Goal: Communication & Community: Participate in discussion

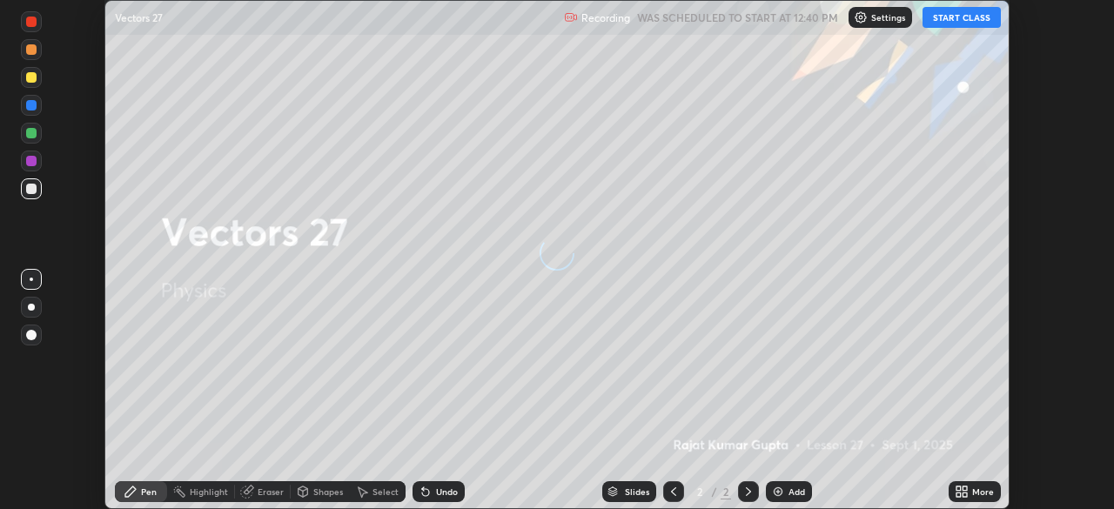
scroll to position [509, 1113]
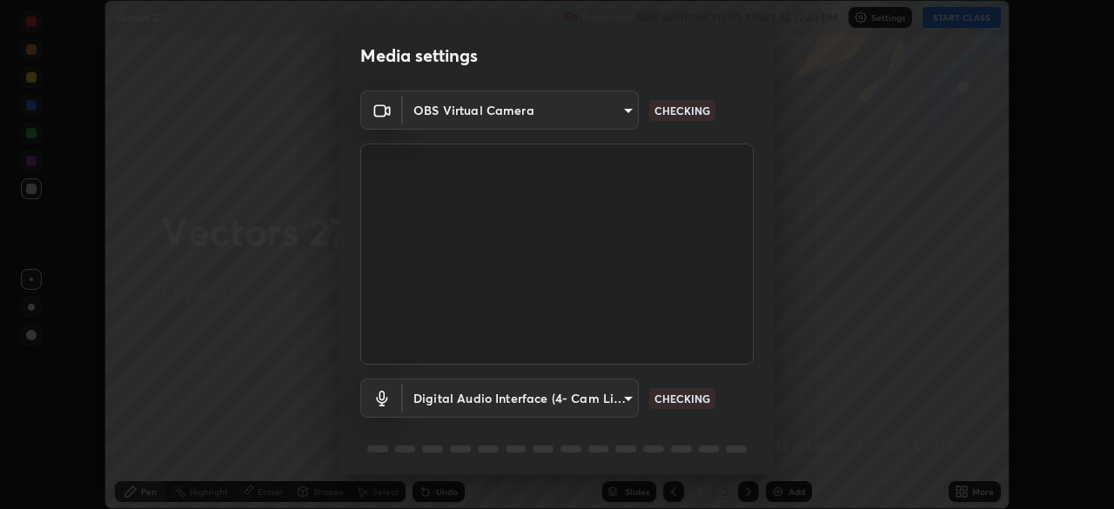
type input "51d019597c161c0694d5583d1f2c643560fde39fe8f4b4da8ea140d4d4830f4c"
click at [625, 394] on body "Erase all Vectors 27 Recording WAS SCHEDULED TO START AT 12:40 PM Settings STAR…" at bounding box center [557, 254] width 1114 height 509
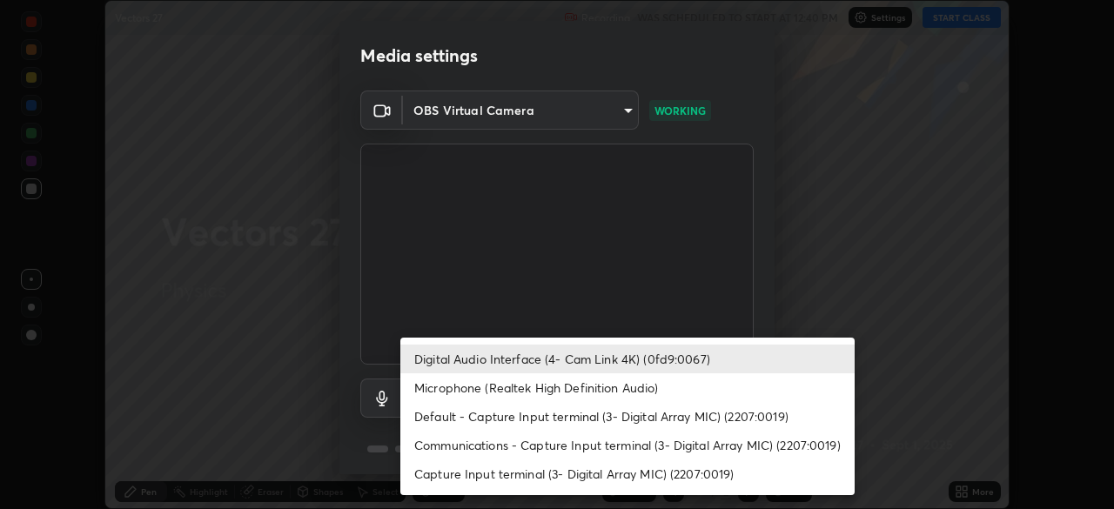
click at [582, 383] on li "Microphone (Realtek High Definition Audio)" at bounding box center [627, 387] width 454 height 29
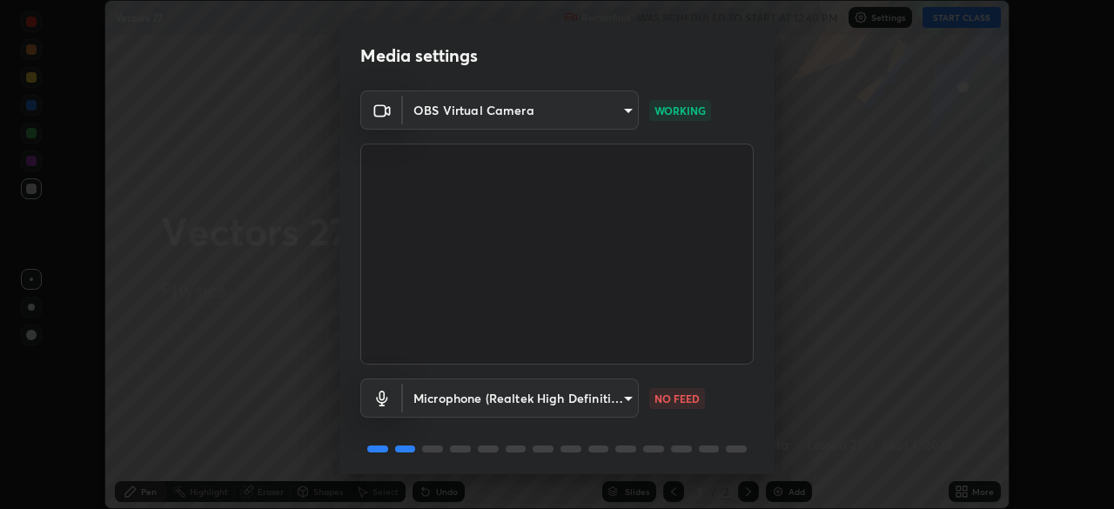
click at [572, 396] on body "Erase all Vectors 27 Recording WAS SCHEDULED TO START AT 12:40 PM Settings STAR…" at bounding box center [557, 254] width 1114 height 509
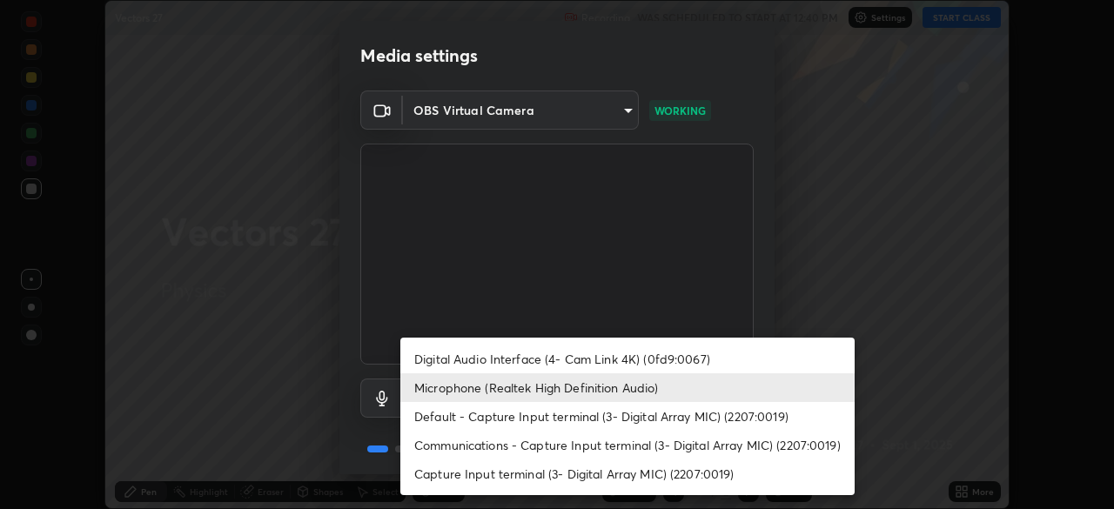
click at [569, 347] on li "Digital Audio Interface (4- Cam Link 4K) (0fd9:0067)" at bounding box center [627, 359] width 454 height 29
type input "a4bf806e174f28b514a09e546bfe975c56b30a4ccca1efc4e67561df13b2c2e5"
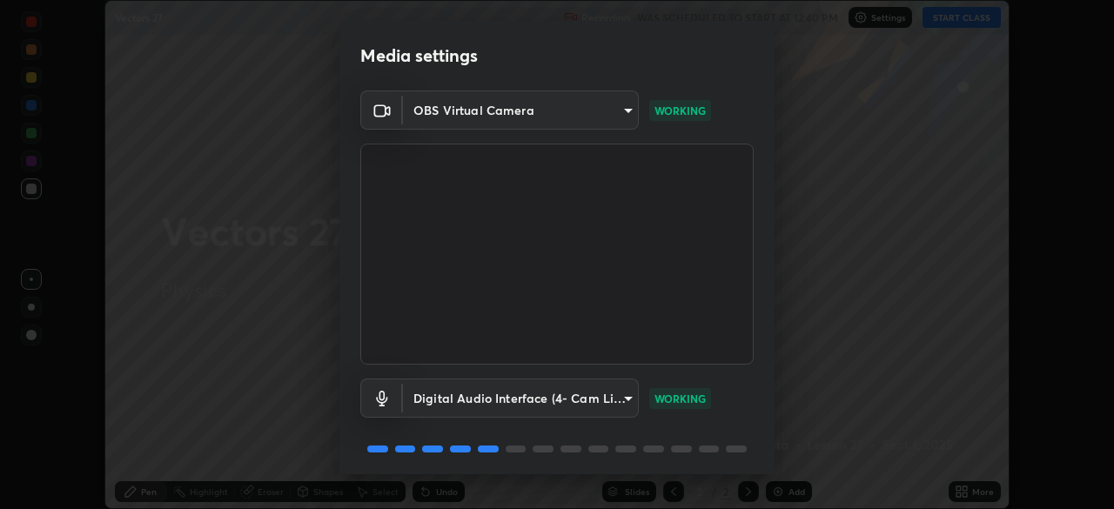
scroll to position [62, 0]
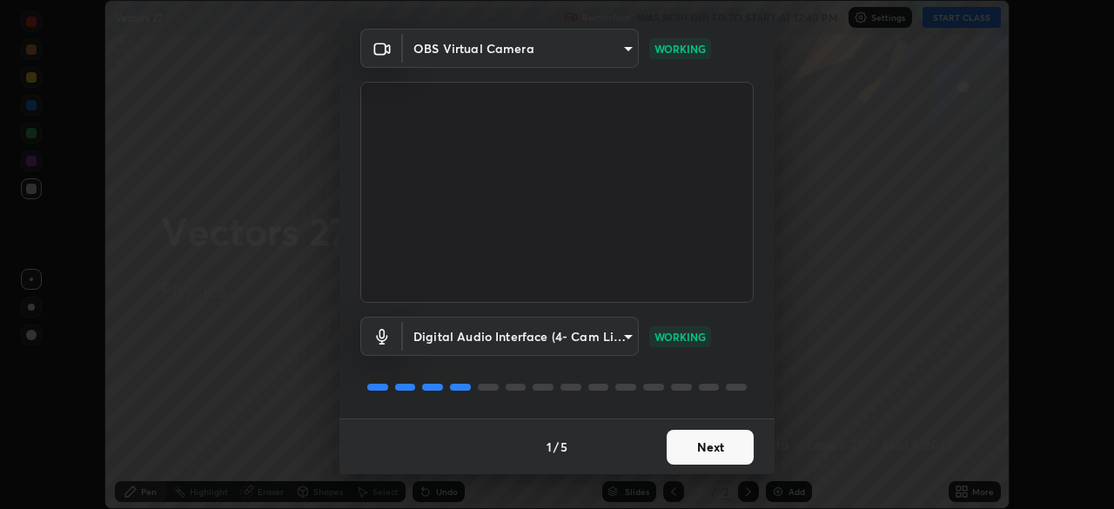
click at [705, 442] on button "Next" at bounding box center [710, 447] width 87 height 35
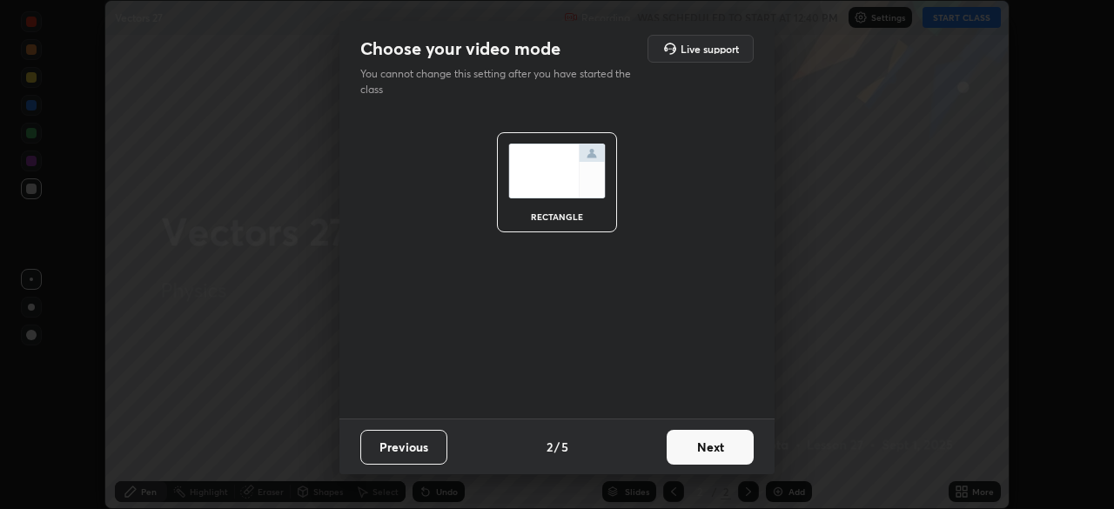
click at [708, 447] on button "Next" at bounding box center [710, 447] width 87 height 35
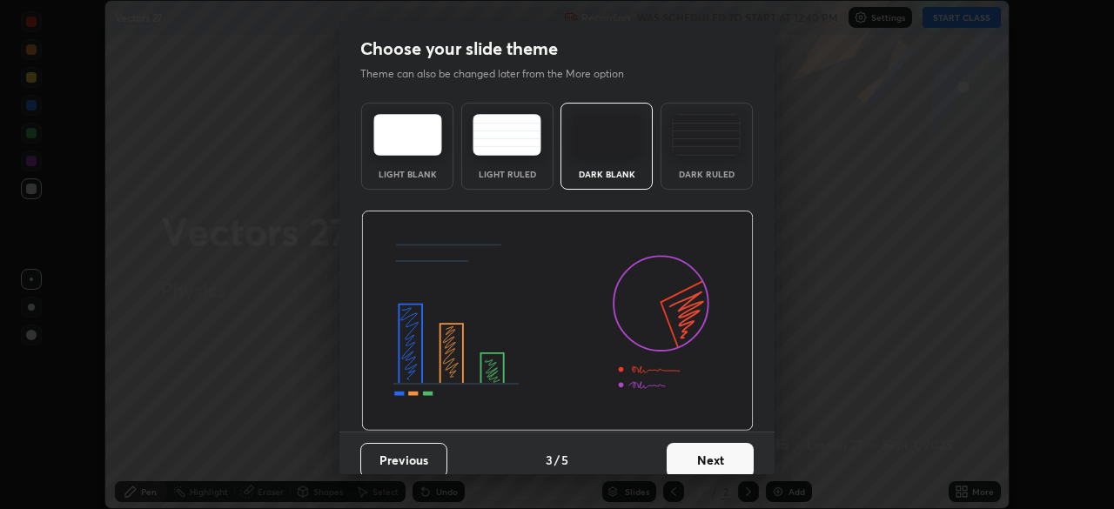
click at [714, 452] on button "Next" at bounding box center [710, 460] width 87 height 35
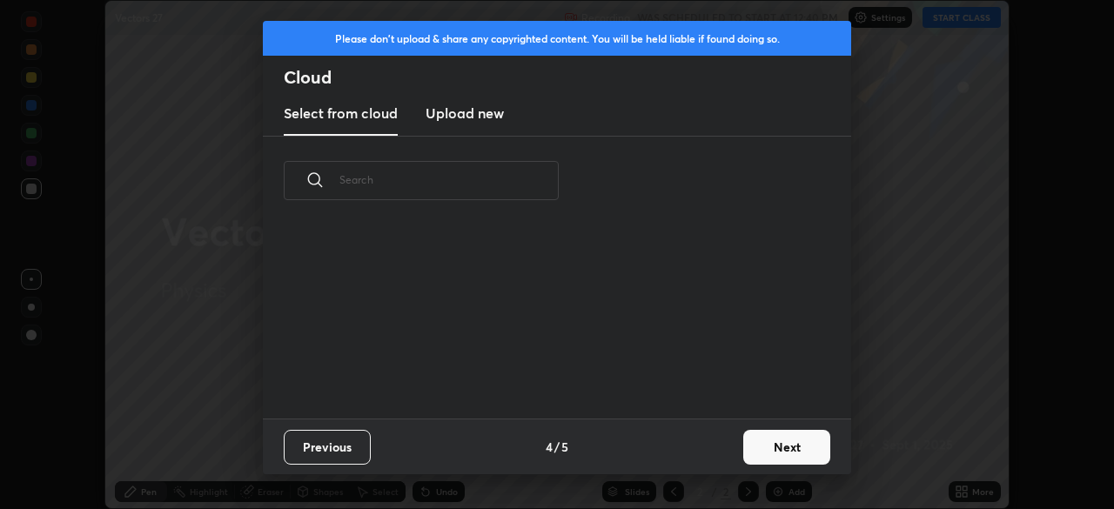
click at [754, 441] on button "Next" at bounding box center [786, 447] width 87 height 35
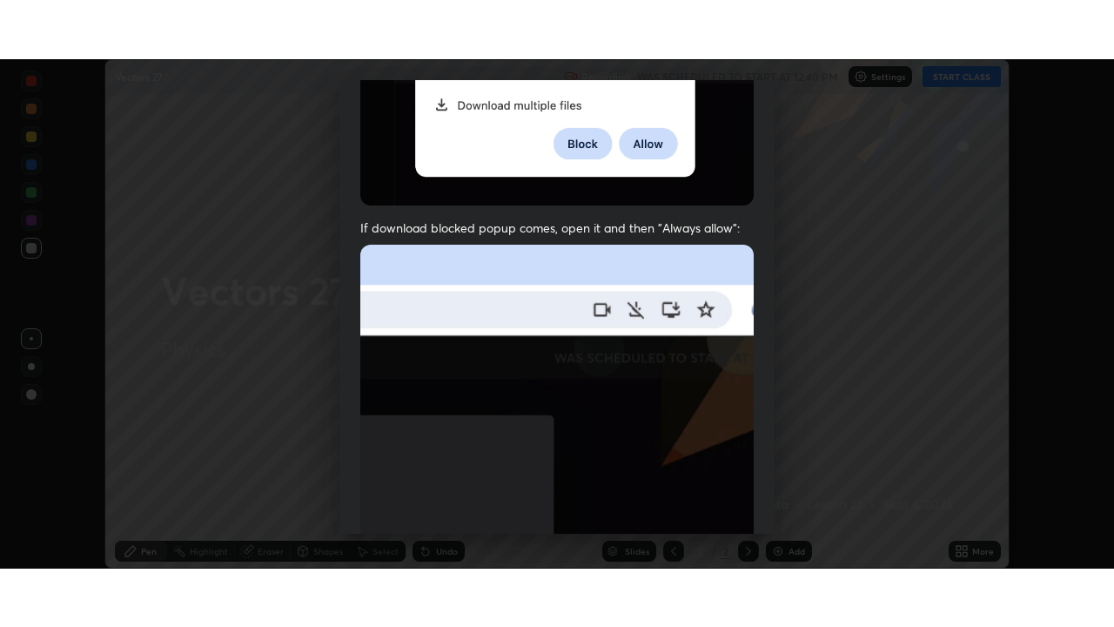
scroll to position [417, 0]
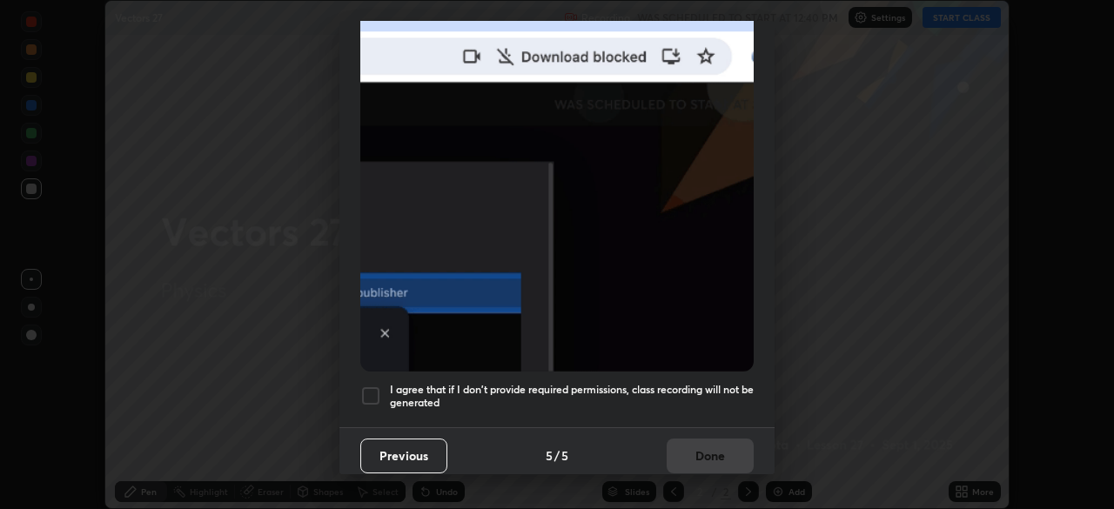
click at [370, 392] on div at bounding box center [370, 396] width 21 height 21
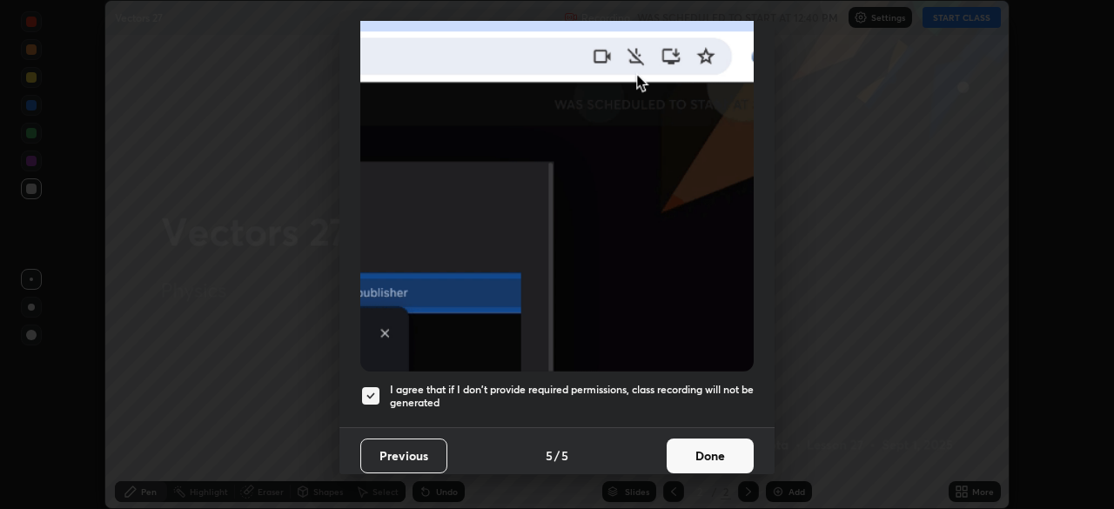
click at [713, 441] on button "Done" at bounding box center [710, 456] width 87 height 35
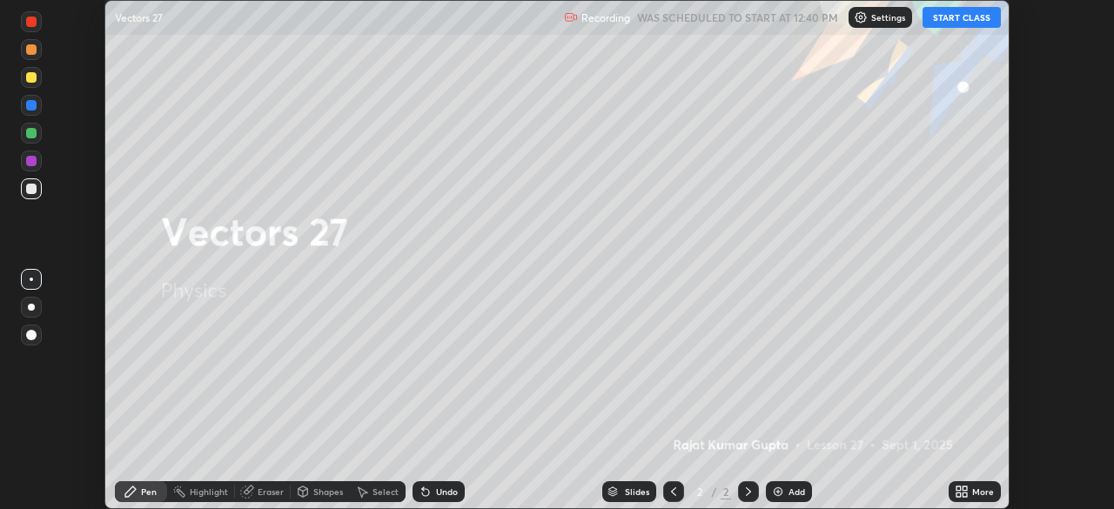
click at [973, 17] on button "START CLASS" at bounding box center [962, 17] width 78 height 21
click at [977, 488] on div "More" at bounding box center [983, 492] width 22 height 9
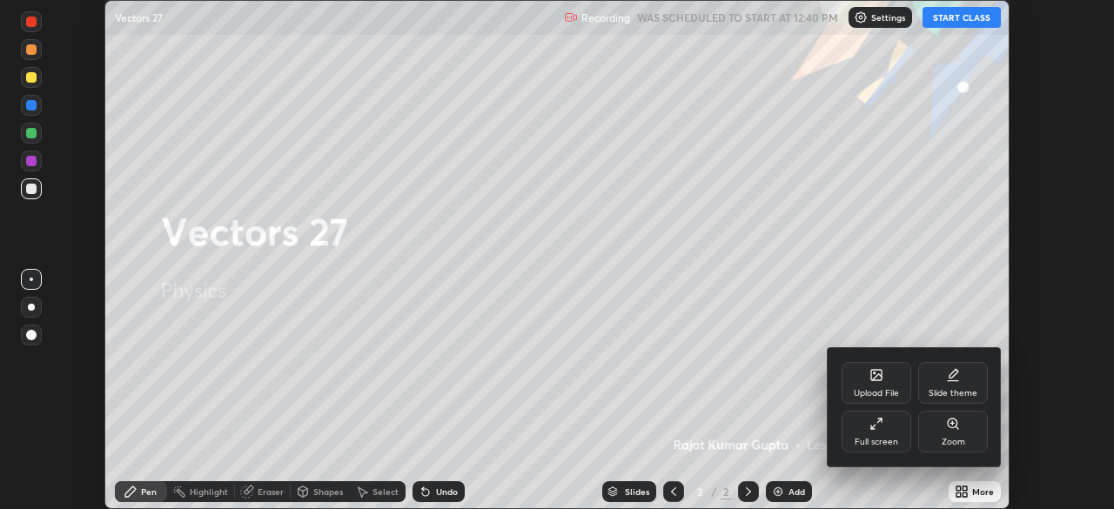
click at [896, 432] on div "Full screen" at bounding box center [877, 432] width 70 height 42
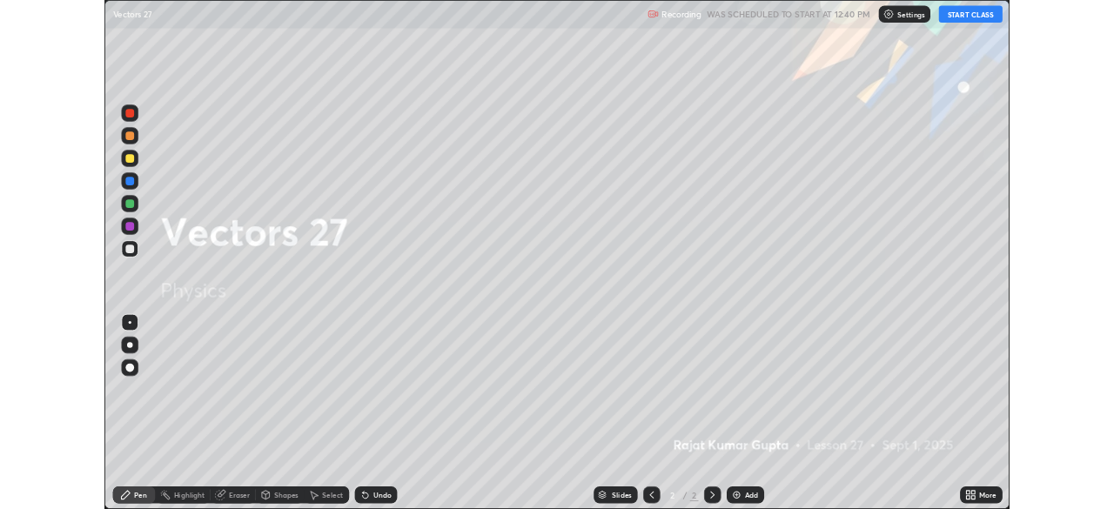
scroll to position [627, 1114]
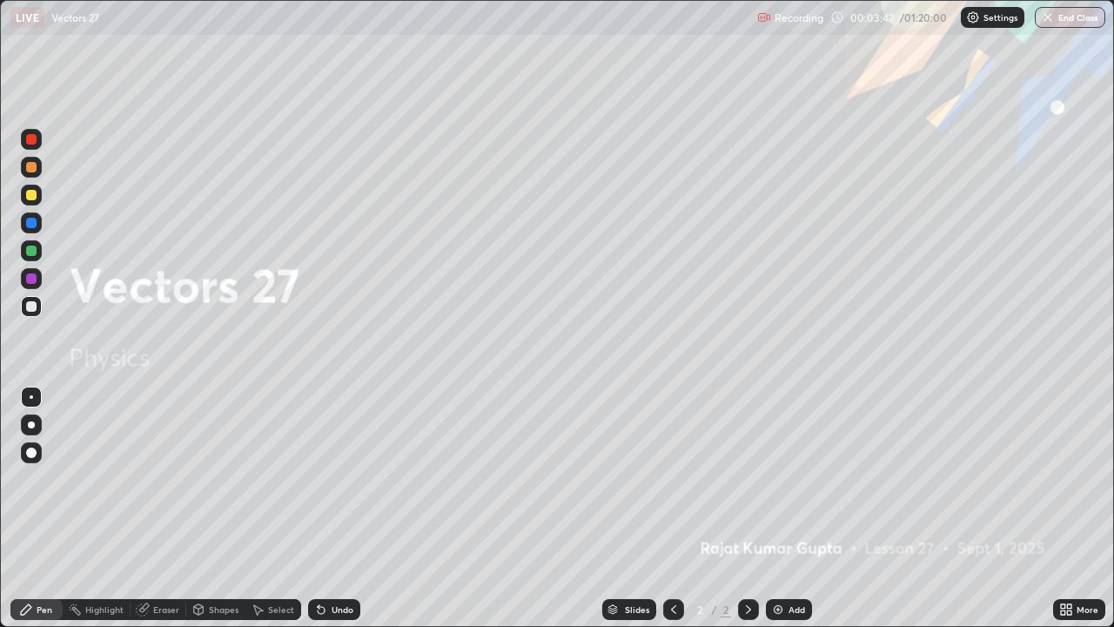
click at [742, 508] on icon at bounding box center [749, 609] width 14 height 14
click at [782, 508] on img at bounding box center [778, 609] width 14 height 14
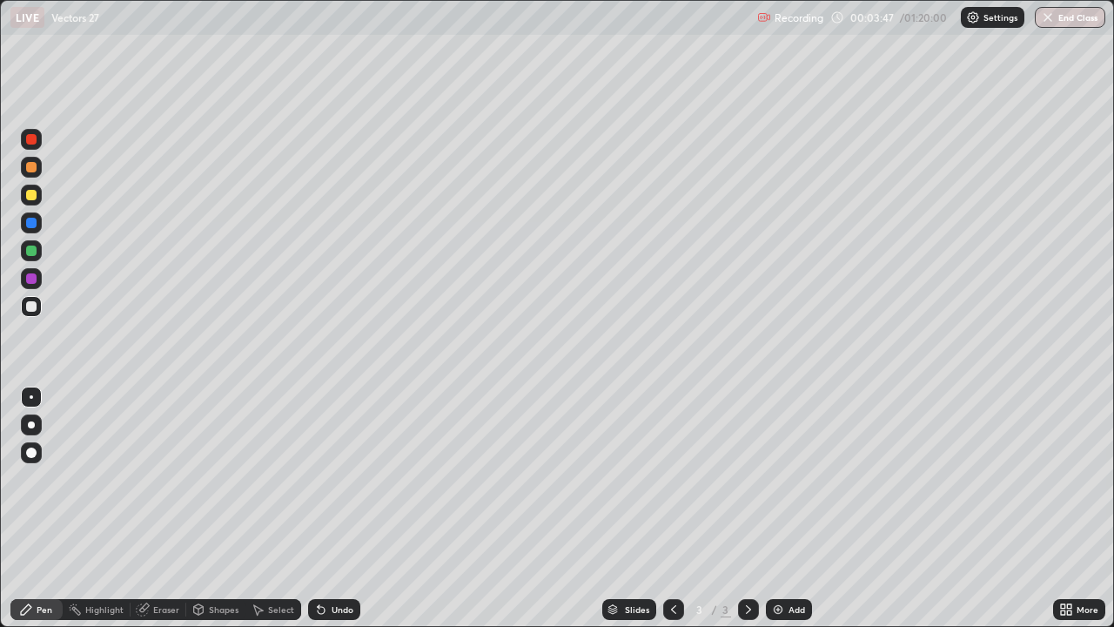
click at [31, 453] on div at bounding box center [31, 452] width 10 height 10
click at [33, 455] on div at bounding box center [31, 452] width 10 height 10
click at [20, 508] on div "Pen" at bounding box center [36, 609] width 52 height 35
click at [344, 508] on div "Undo" at bounding box center [343, 609] width 22 height 9
click at [791, 508] on div "Add" at bounding box center [797, 609] width 17 height 9
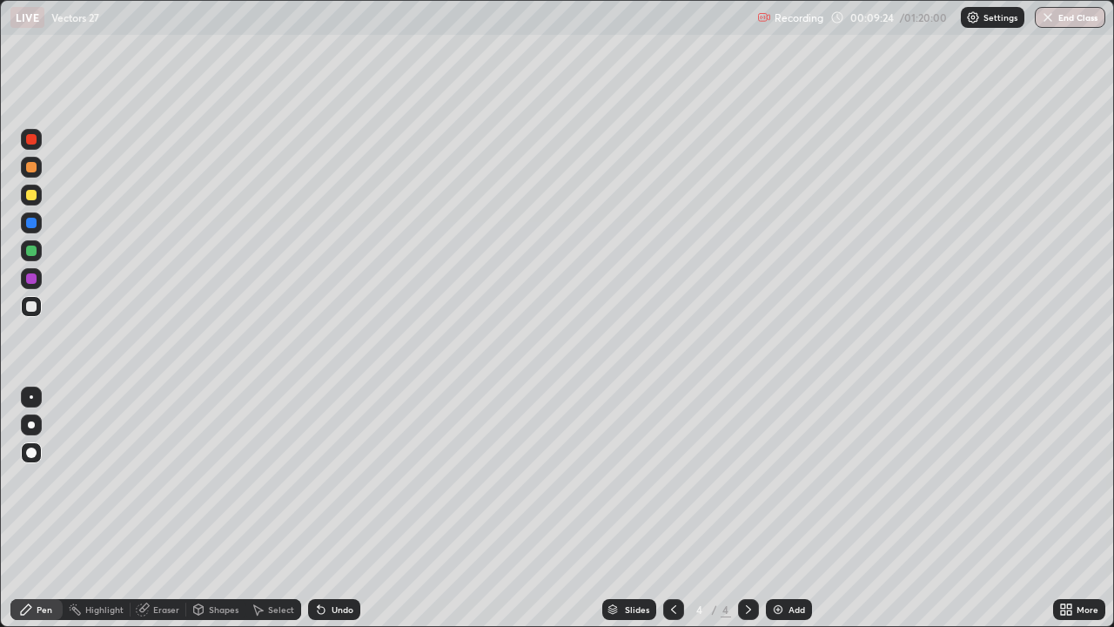
click at [36, 307] on div at bounding box center [31, 306] width 10 height 10
click at [342, 508] on div "Undo" at bounding box center [334, 609] width 52 height 21
click at [338, 508] on div "Undo" at bounding box center [343, 609] width 22 height 9
click at [337, 508] on div "Undo" at bounding box center [343, 609] width 22 height 9
click at [340, 508] on div "Undo" at bounding box center [343, 609] width 22 height 9
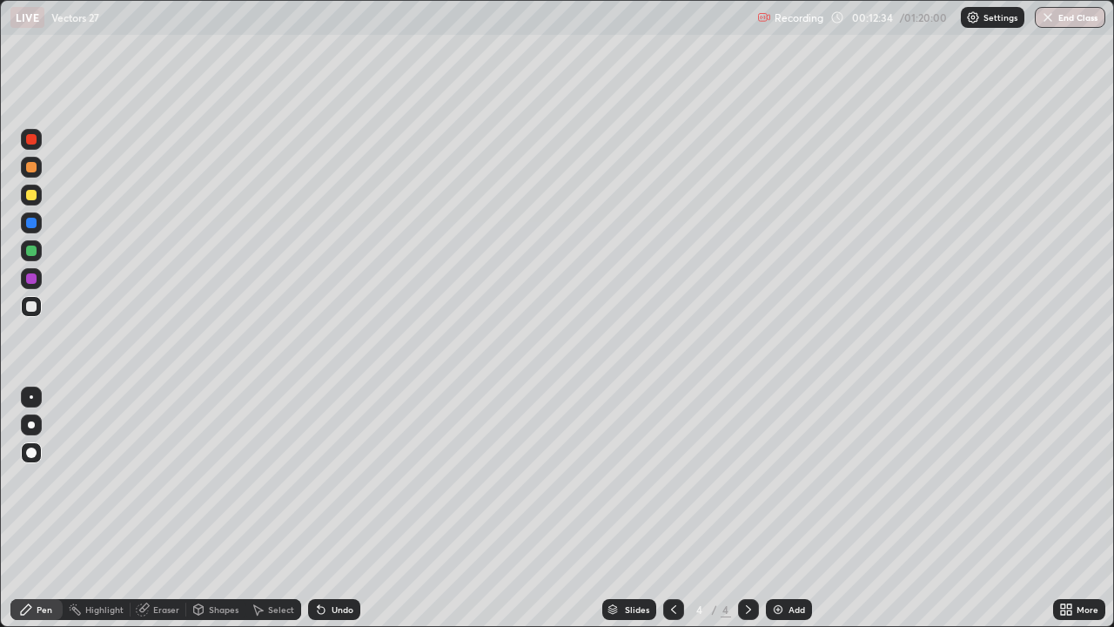
click at [168, 508] on div "Eraser" at bounding box center [166, 609] width 26 height 9
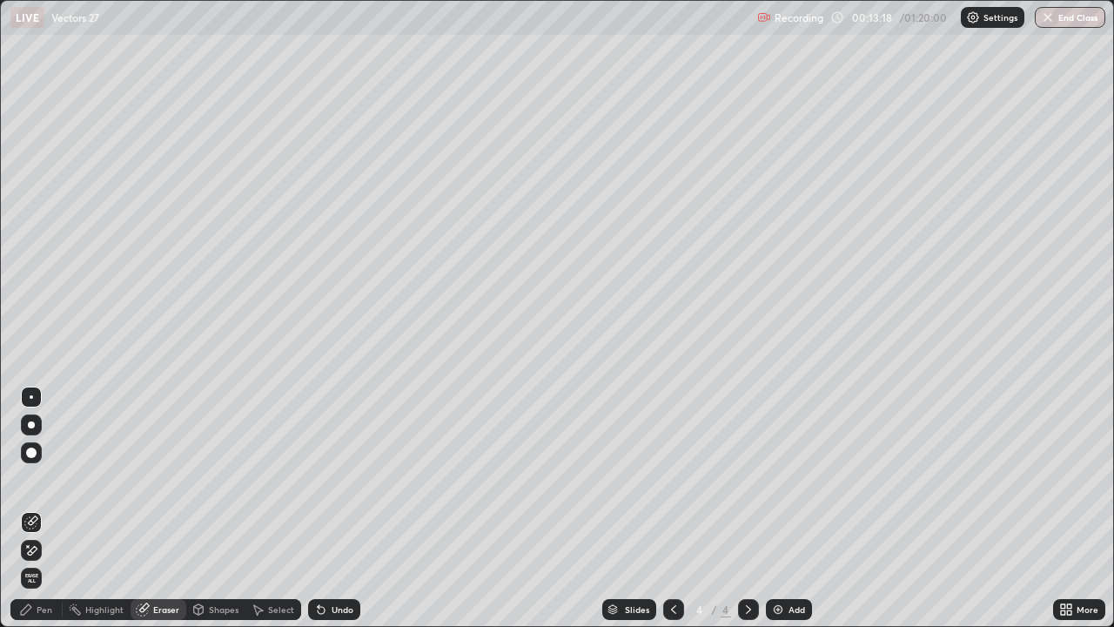
click at [43, 508] on div "Pen" at bounding box center [36, 609] width 52 height 21
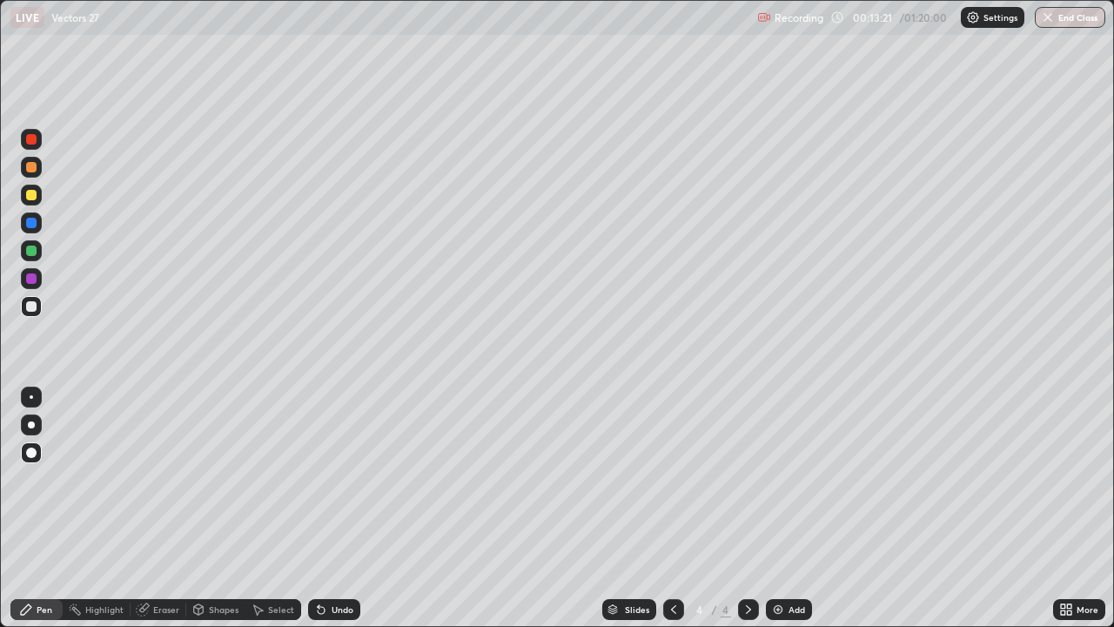
click at [332, 508] on div "Undo" at bounding box center [343, 609] width 22 height 9
click at [743, 508] on icon at bounding box center [749, 609] width 14 height 14
click at [784, 508] on div "Add" at bounding box center [789, 609] width 46 height 21
click at [37, 305] on div at bounding box center [31, 306] width 21 height 21
click at [335, 508] on div "Undo" at bounding box center [343, 609] width 22 height 9
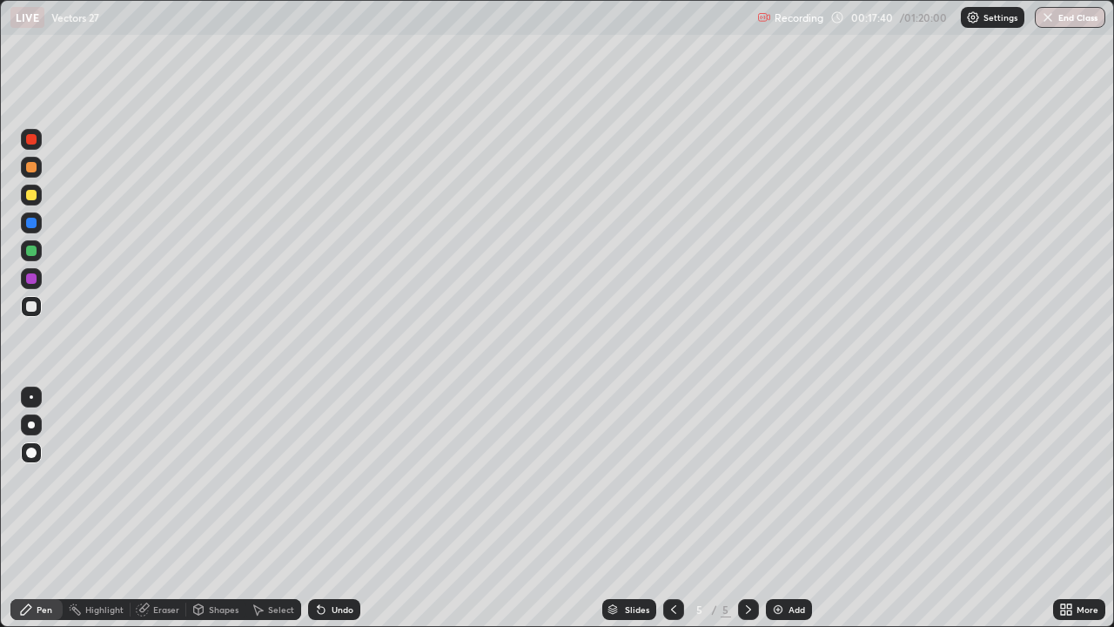
click at [337, 508] on div "Undo" at bounding box center [334, 609] width 52 height 21
click at [757, 508] on div at bounding box center [748, 609] width 21 height 21
click at [158, 508] on div "Eraser" at bounding box center [166, 609] width 26 height 9
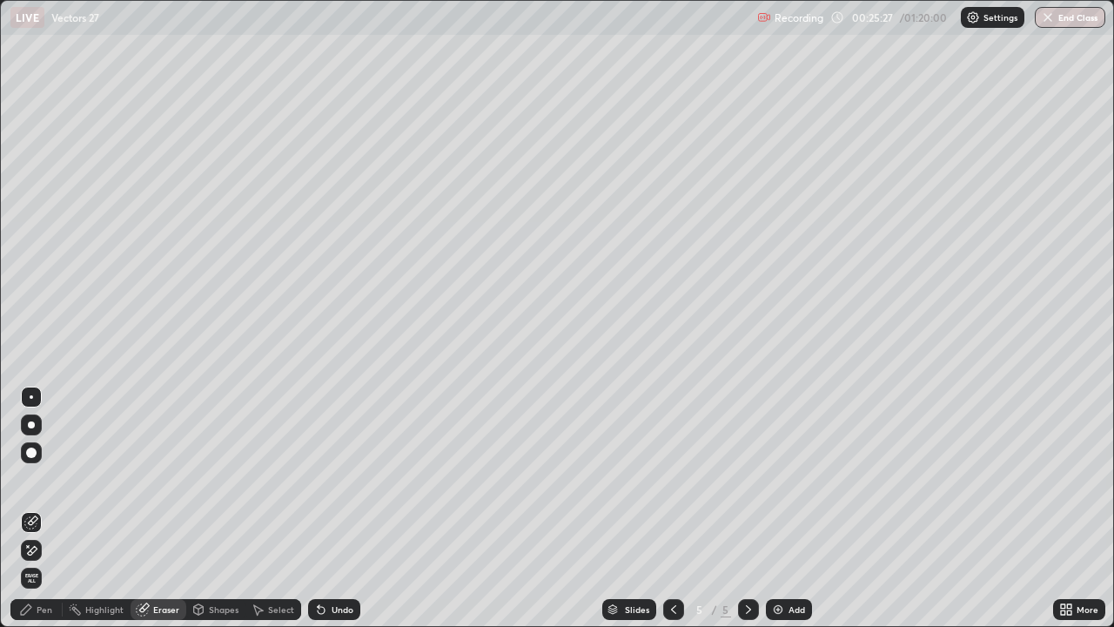
click at [44, 508] on div "Pen" at bounding box center [45, 609] width 16 height 9
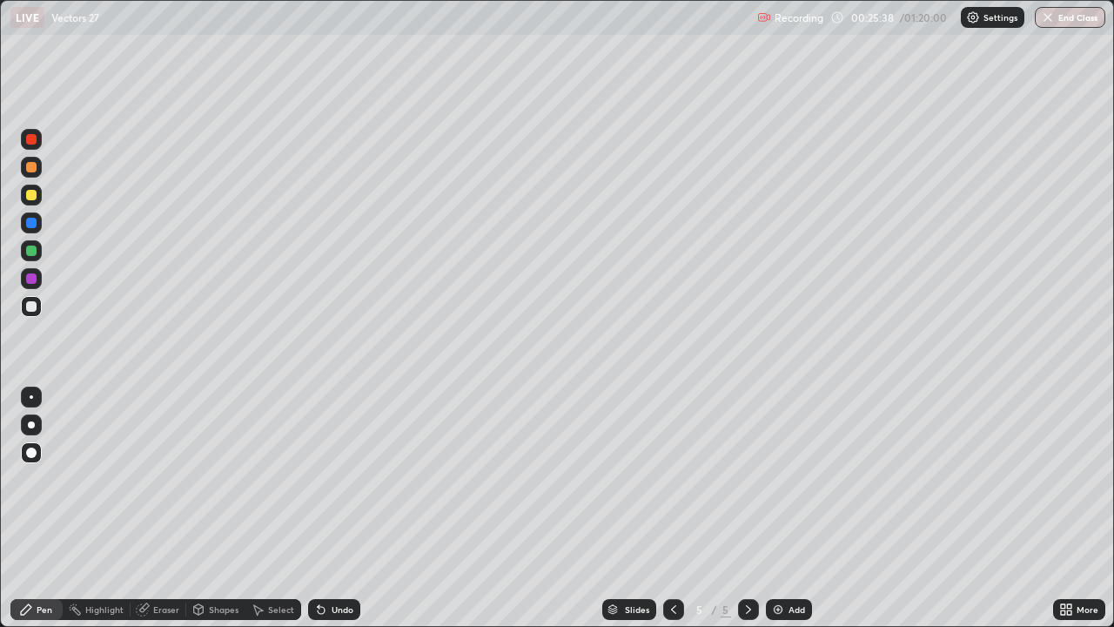
click at [160, 508] on div "Eraser" at bounding box center [166, 609] width 26 height 9
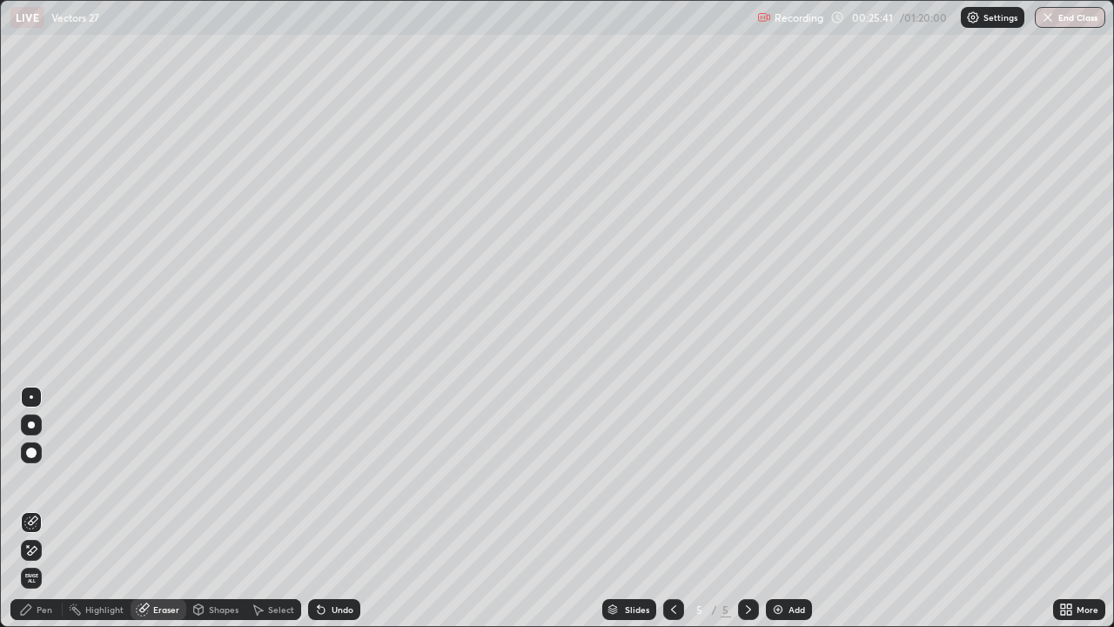
click at [37, 508] on div "Pen" at bounding box center [36, 609] width 52 height 21
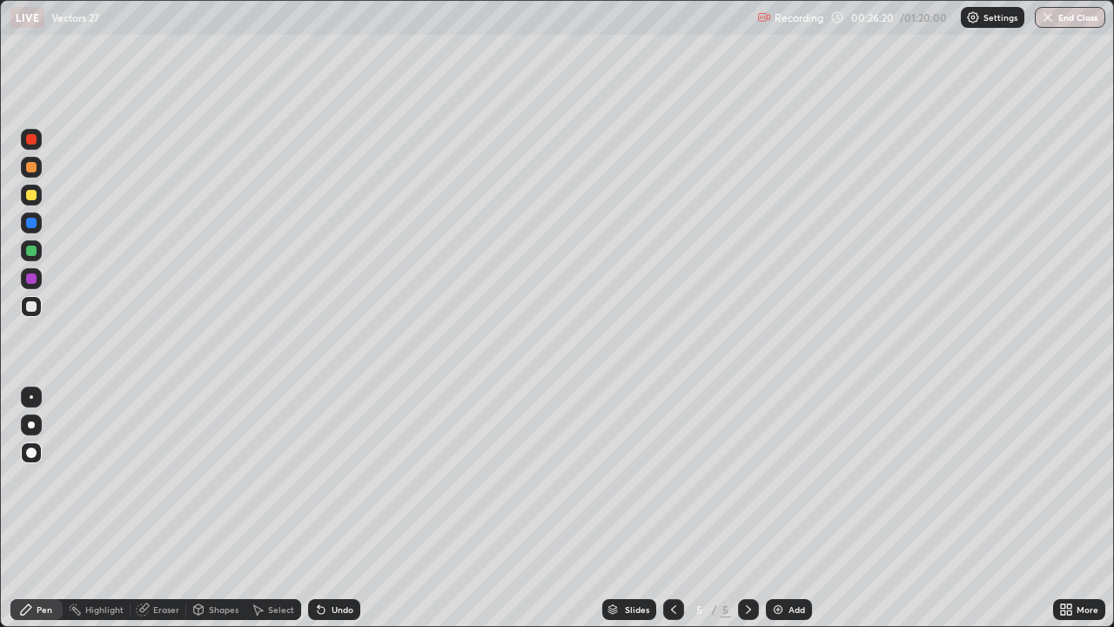
click at [327, 508] on div "Undo" at bounding box center [334, 609] width 52 height 21
click at [326, 508] on icon at bounding box center [321, 609] width 14 height 14
click at [326, 508] on div "Undo" at bounding box center [334, 609] width 52 height 21
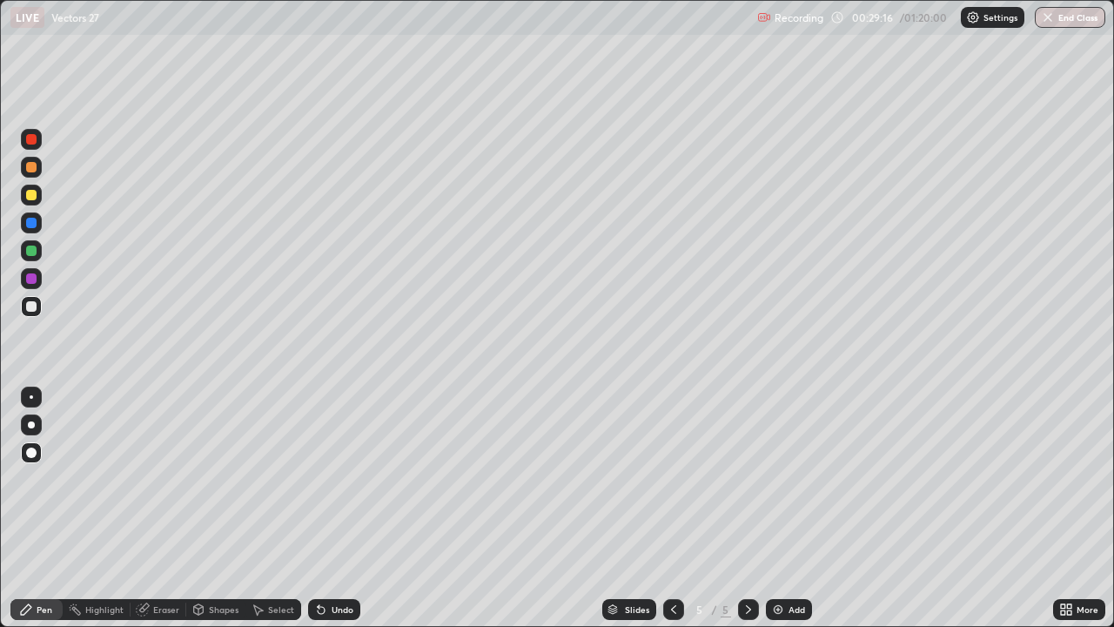
click at [742, 508] on icon at bounding box center [749, 609] width 14 height 14
click at [789, 508] on div "Add" at bounding box center [797, 609] width 17 height 9
click at [742, 508] on icon at bounding box center [749, 609] width 14 height 14
click at [747, 508] on icon at bounding box center [749, 609] width 14 height 14
click at [785, 508] on div "Add" at bounding box center [789, 609] width 46 height 21
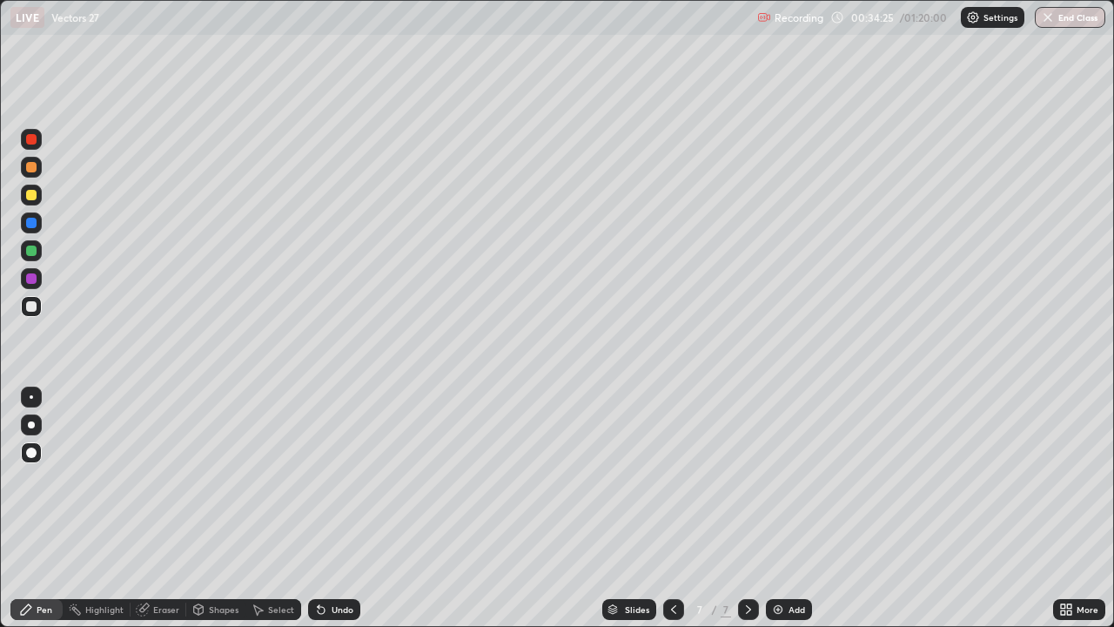
click at [32, 306] on div at bounding box center [31, 306] width 10 height 10
click at [31, 193] on div at bounding box center [31, 195] width 10 height 10
click at [747, 508] on icon at bounding box center [749, 609] width 14 height 14
click at [784, 508] on div "Add" at bounding box center [789, 609] width 46 height 21
click at [32, 305] on div at bounding box center [31, 306] width 10 height 10
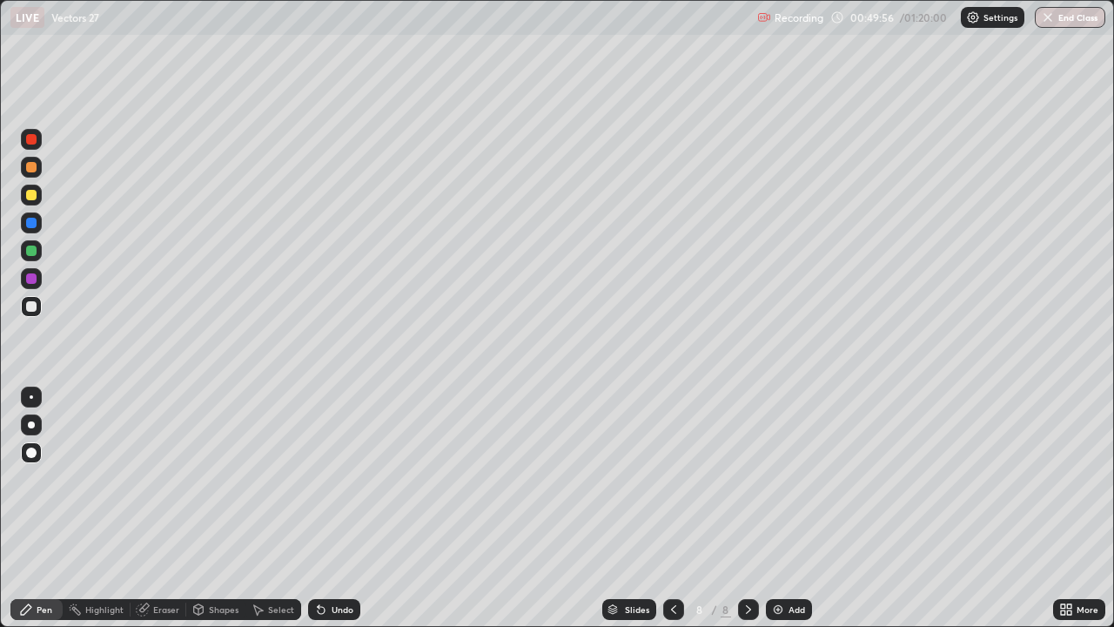
click at [37, 282] on div at bounding box center [31, 278] width 21 height 21
click at [334, 508] on div "Undo" at bounding box center [343, 609] width 22 height 9
click at [319, 508] on icon at bounding box center [321, 610] width 7 height 7
click at [326, 508] on div "Undo" at bounding box center [334, 609] width 52 height 21
click at [745, 508] on icon at bounding box center [749, 609] width 14 height 14
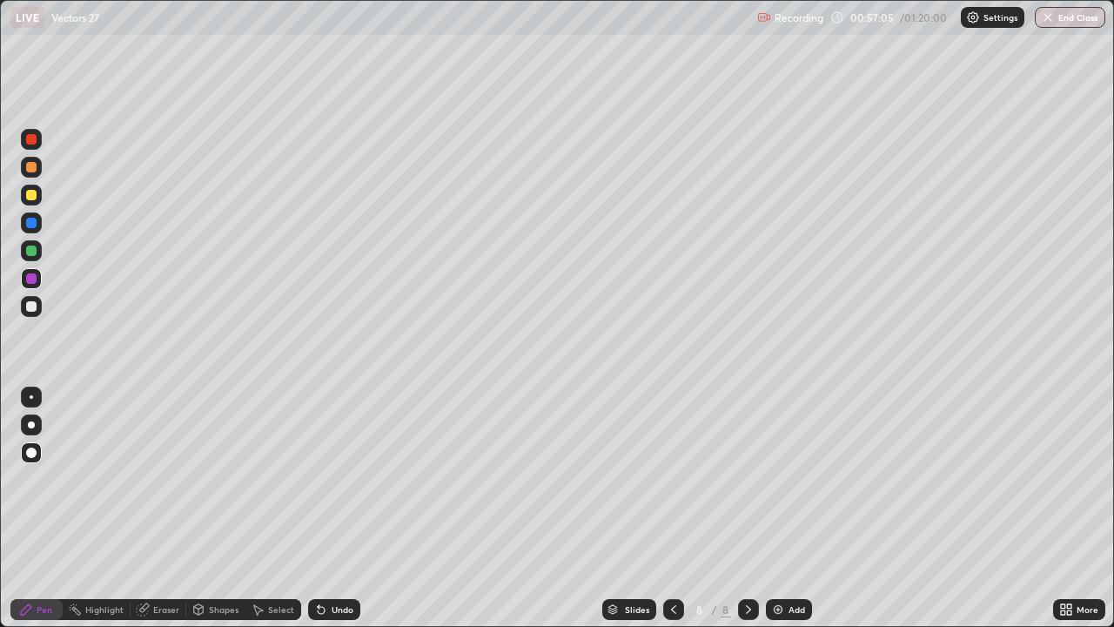
click at [786, 508] on div "Add" at bounding box center [789, 609] width 46 height 21
click at [26, 304] on div at bounding box center [31, 306] width 10 height 10
click at [739, 508] on div at bounding box center [748, 609] width 21 height 21
click at [783, 508] on img at bounding box center [778, 609] width 14 height 14
click at [30, 311] on div at bounding box center [31, 306] width 10 height 10
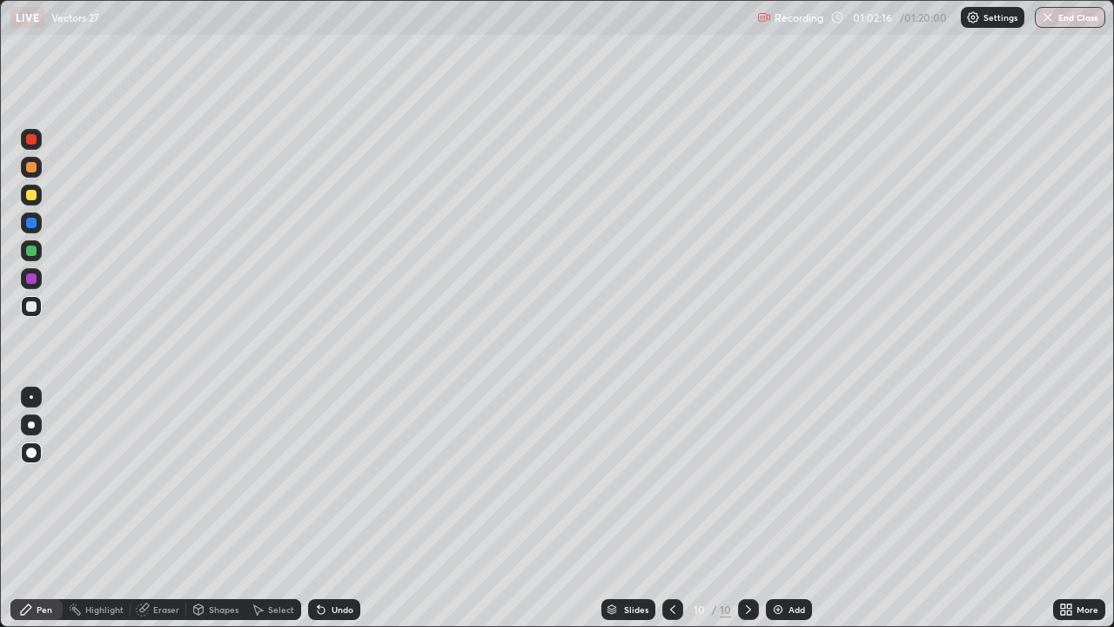
click at [270, 508] on div "Select" at bounding box center [274, 609] width 56 height 21
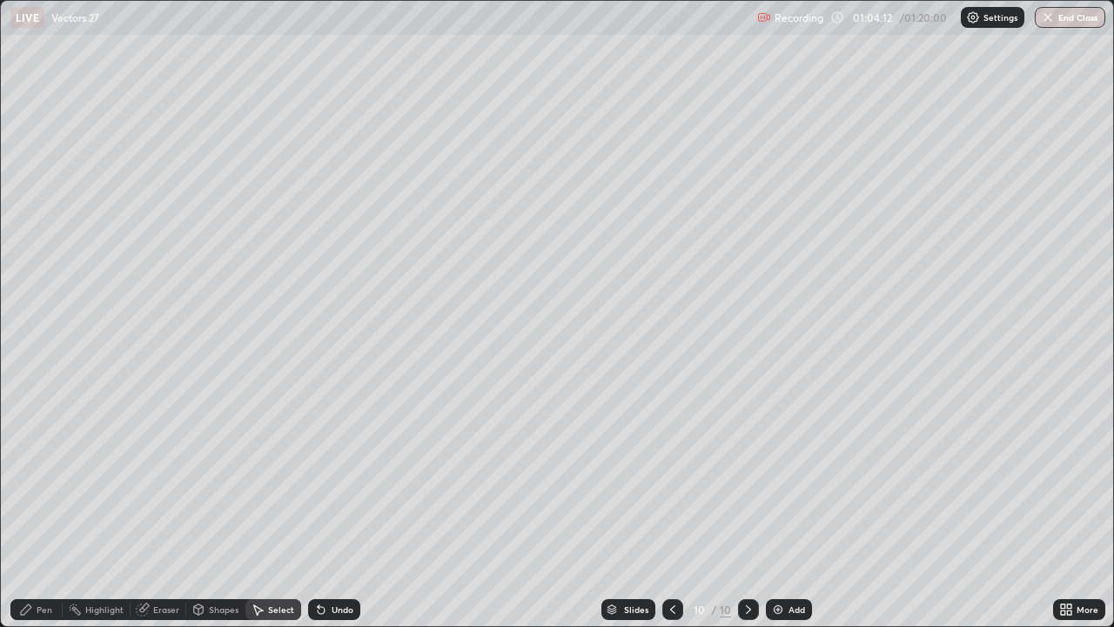
click at [50, 508] on div "Pen" at bounding box center [45, 609] width 16 height 9
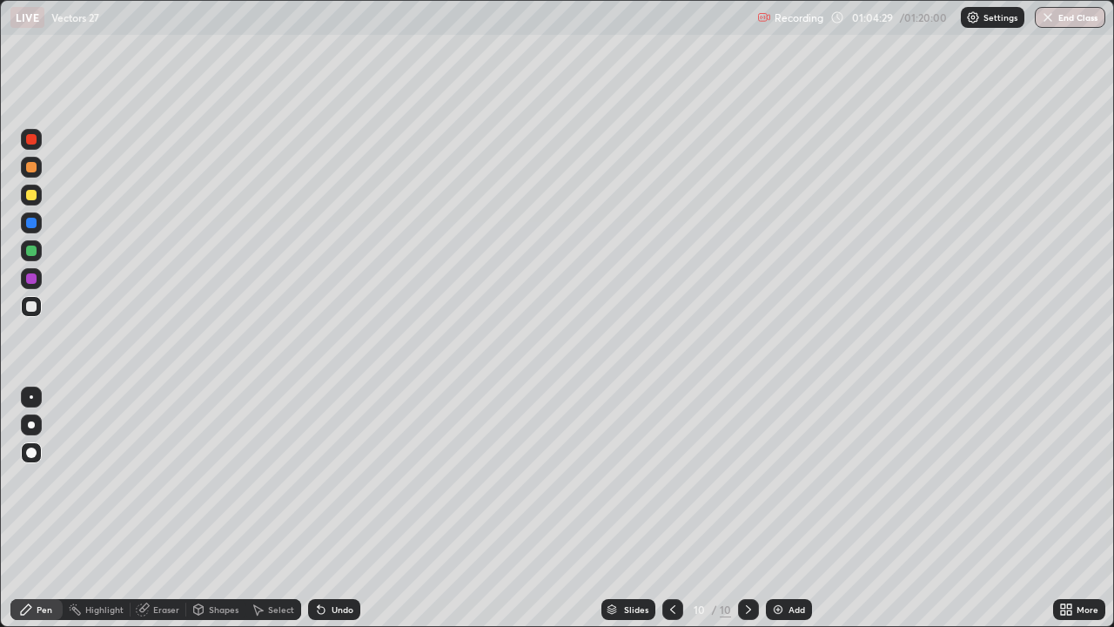
click at [29, 311] on div at bounding box center [31, 306] width 10 height 10
click at [32, 275] on div at bounding box center [31, 278] width 10 height 10
click at [160, 508] on div "Eraser" at bounding box center [166, 609] width 26 height 9
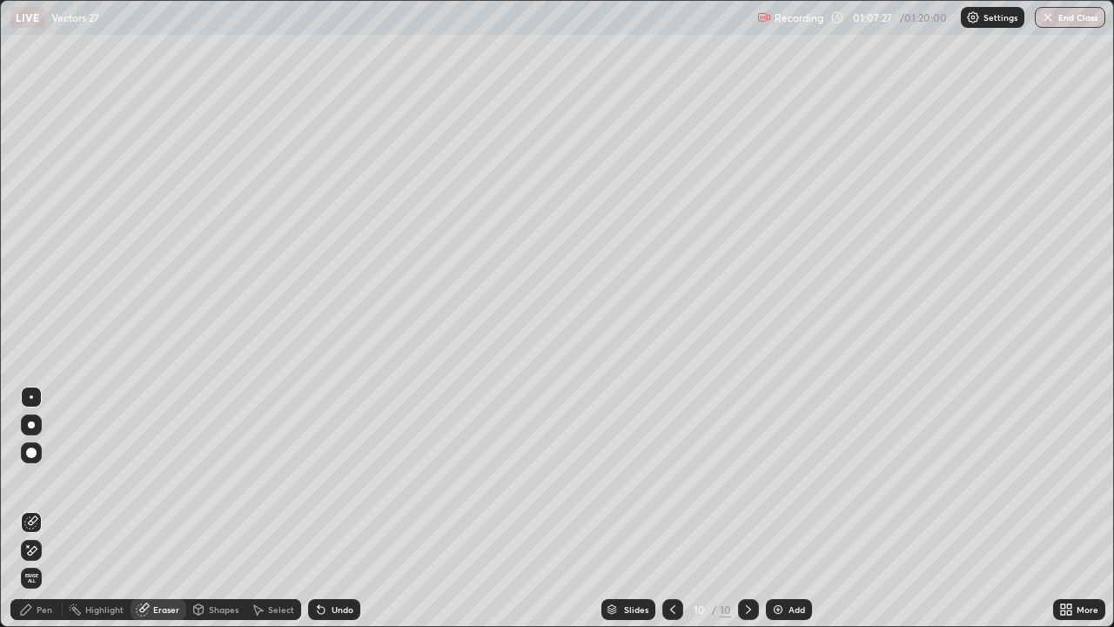
click at [41, 508] on div "Pen" at bounding box center [36, 609] width 52 height 35
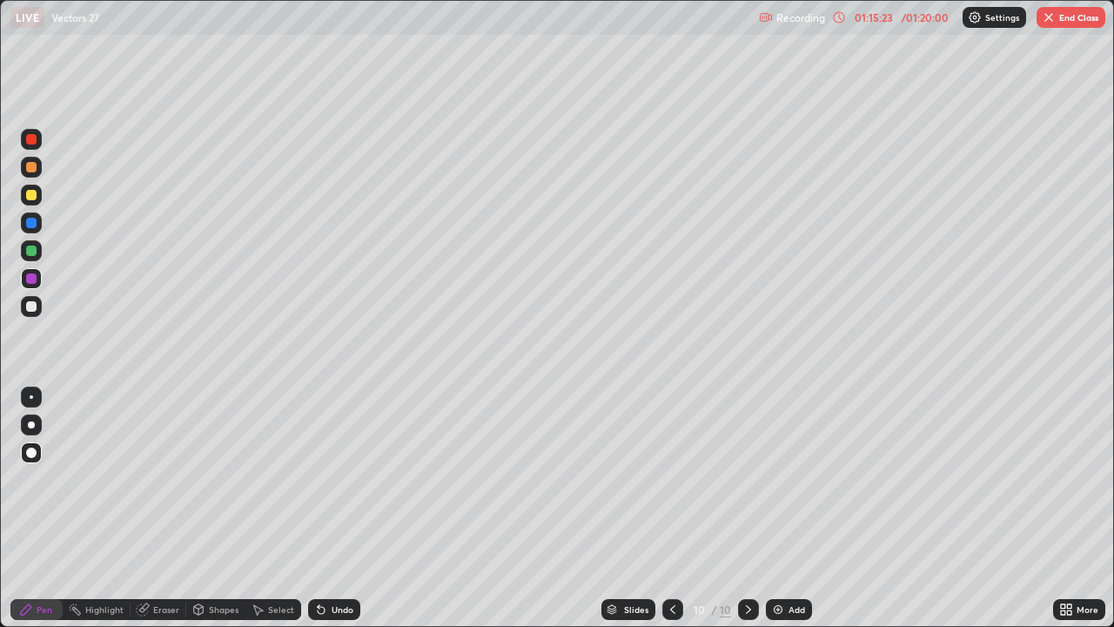
click at [1069, 508] on icon at bounding box center [1069, 612] width 4 height 4
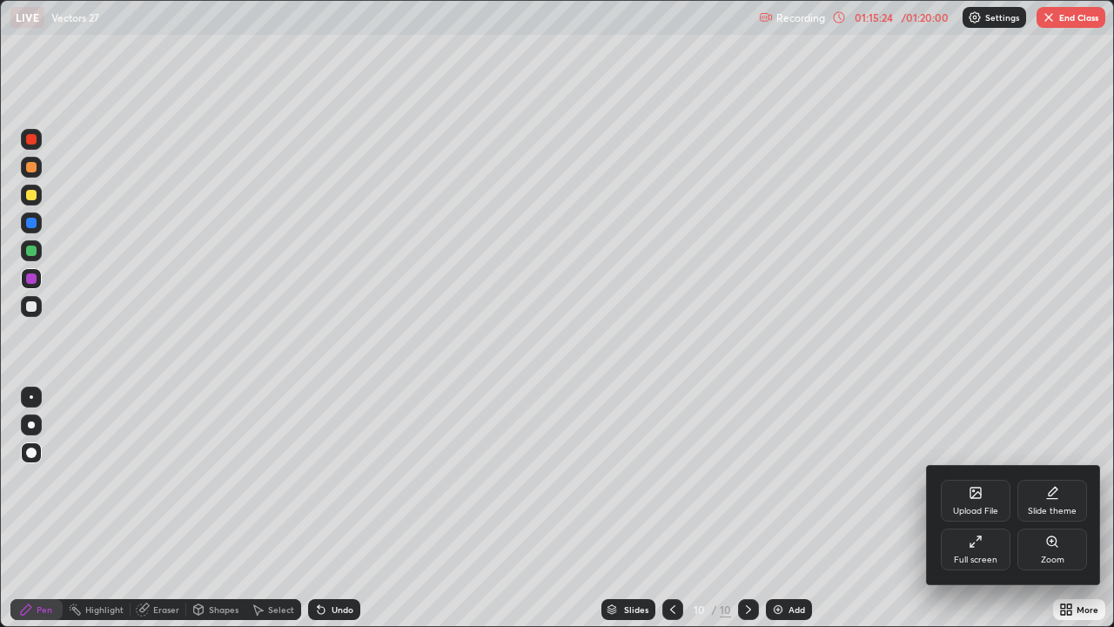
click at [972, 508] on div "Full screen" at bounding box center [976, 549] width 70 height 42
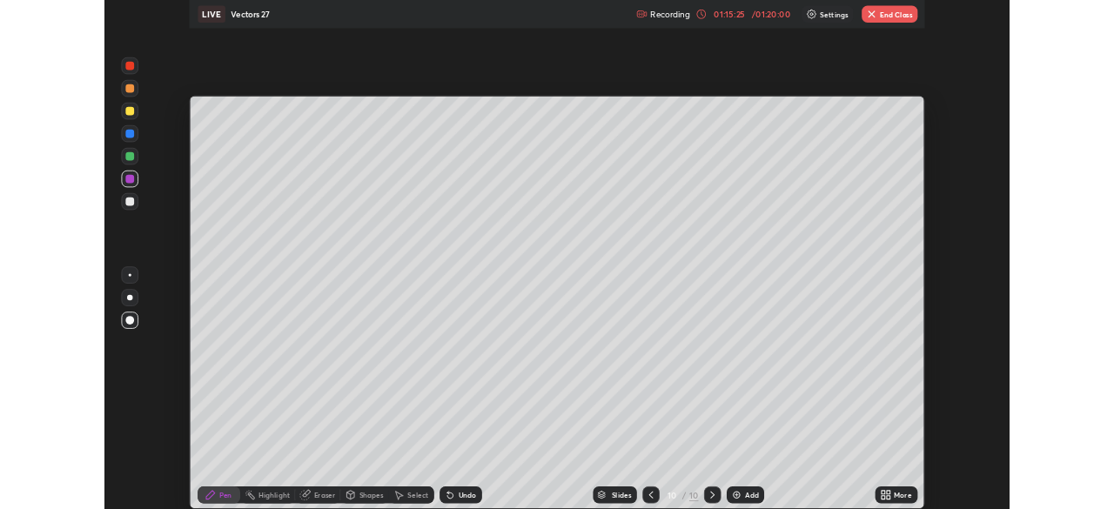
scroll to position [86551, 85946]
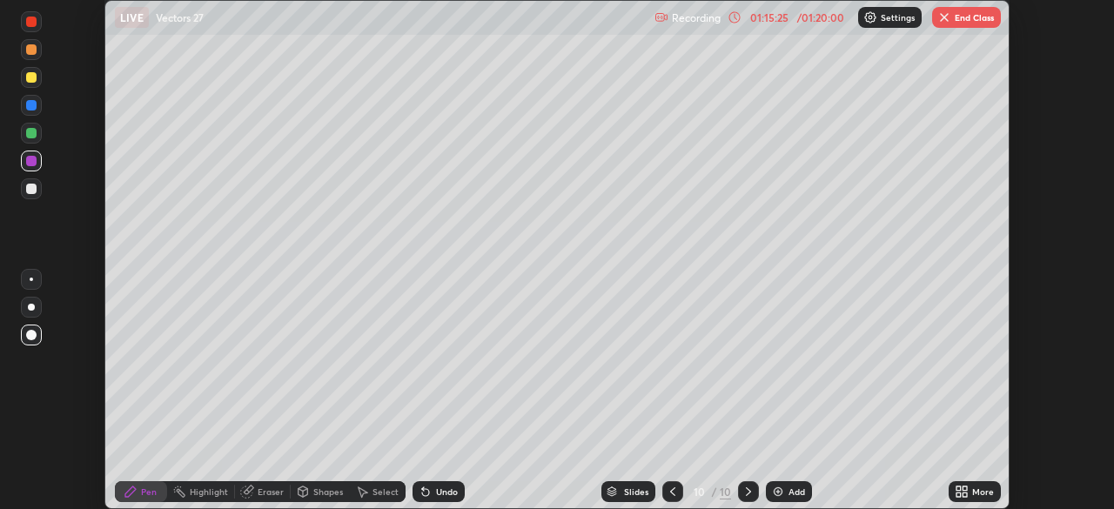
click at [1049, 138] on div "Setting up your live class" at bounding box center [557, 254] width 1114 height 509
click at [976, 24] on button "End Class" at bounding box center [966, 17] width 69 height 21
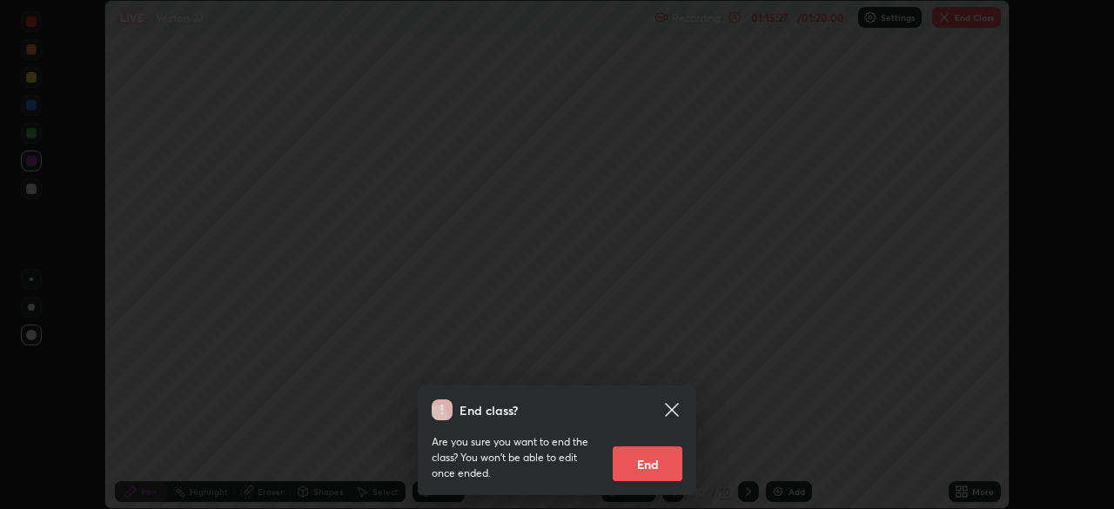
click at [656, 470] on button "End" at bounding box center [648, 464] width 70 height 35
